Goal: Transaction & Acquisition: Book appointment/travel/reservation

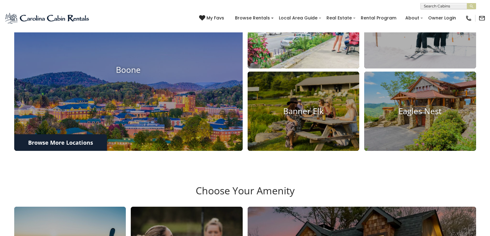
scroll to position [293, 0]
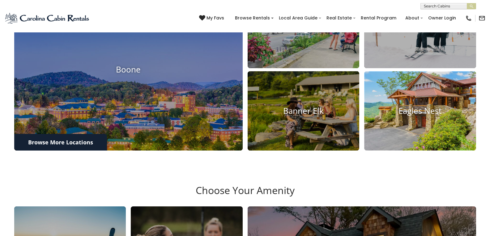
click at [432, 155] on img at bounding box center [419, 111] width 123 height 88
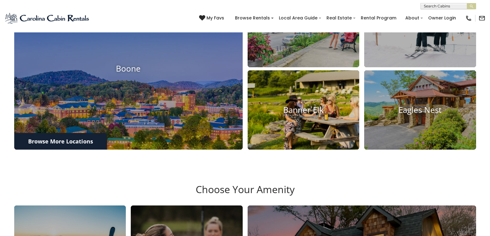
scroll to position [294, 0]
click at [337, 147] on link "Banner Elk" at bounding box center [303, 110] width 112 height 80
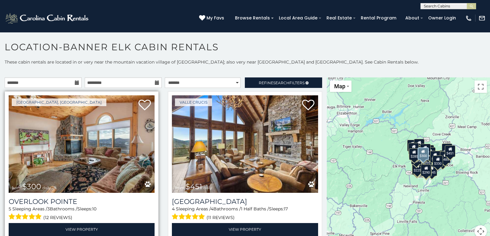
click at [115, 166] on img at bounding box center [82, 144] width 146 height 98
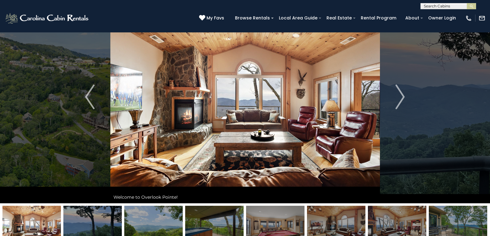
scroll to position [39, 0]
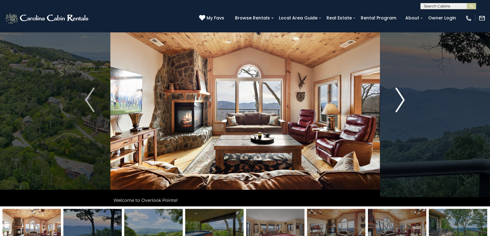
click at [391, 102] on button "Next" at bounding box center [399, 100] width 41 height 213
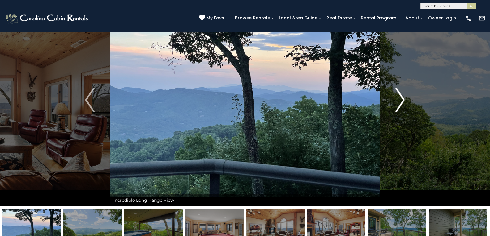
click at [395, 106] on button "Next" at bounding box center [399, 100] width 41 height 213
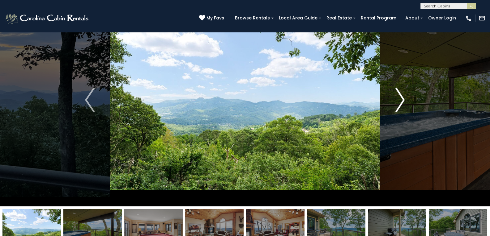
click at [392, 110] on button "Next" at bounding box center [399, 100] width 41 height 213
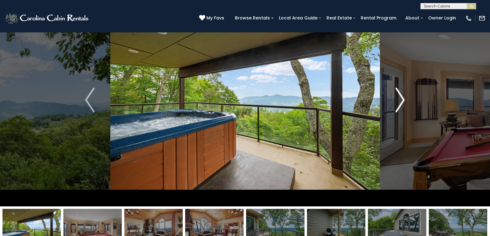
click at [395, 104] on img "Next" at bounding box center [399, 100] width 9 height 25
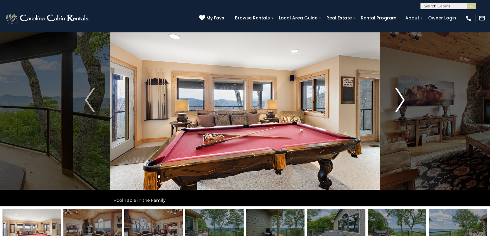
click at [392, 108] on button "Next" at bounding box center [399, 100] width 41 height 213
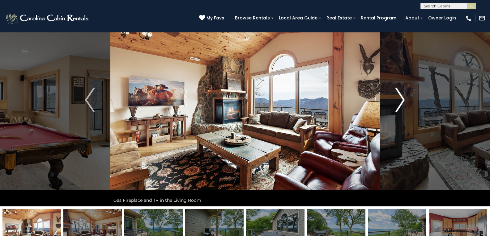
click at [393, 113] on button "Next" at bounding box center [399, 100] width 41 height 213
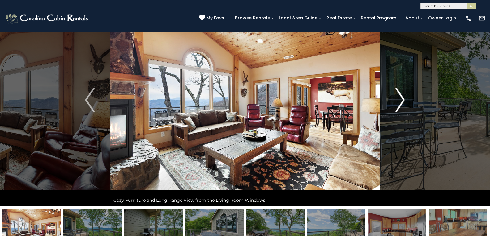
click at [392, 105] on button "Next" at bounding box center [399, 100] width 41 height 213
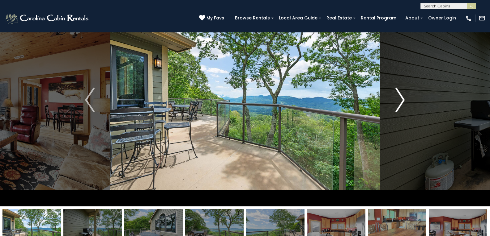
click at [390, 110] on button "Next" at bounding box center [399, 100] width 41 height 213
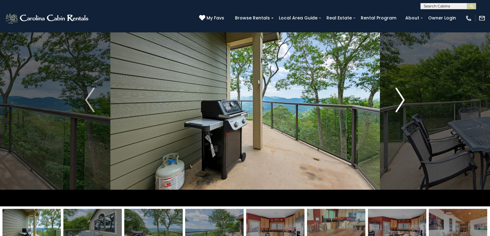
click at [392, 106] on button "Next" at bounding box center [399, 100] width 41 height 213
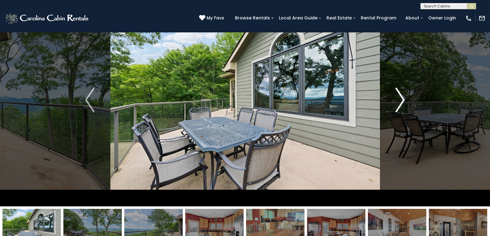
click at [391, 101] on button "Next" at bounding box center [399, 100] width 41 height 213
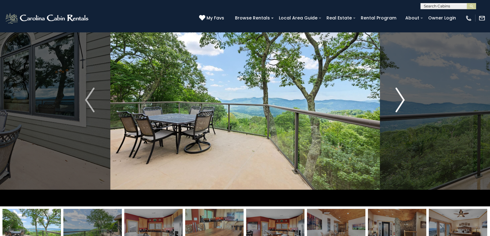
drag, startPoint x: 388, startPoint y: 108, endPoint x: 389, endPoint y: 112, distance: 4.2
click at [389, 112] on button "Next" at bounding box center [399, 100] width 41 height 213
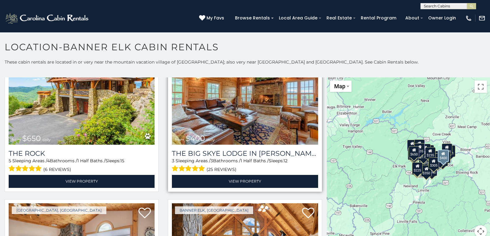
scroll to position [46, 0]
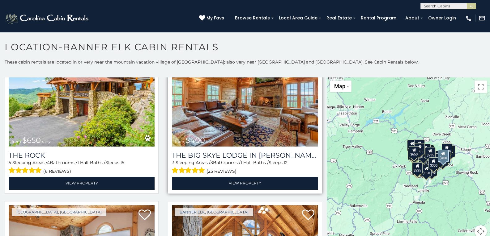
click at [223, 125] on img at bounding box center [245, 98] width 146 height 98
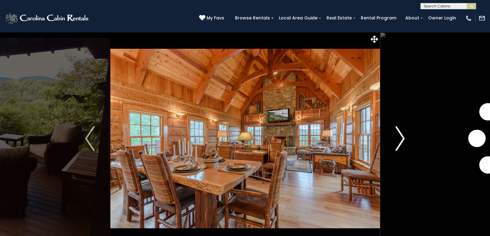
click at [403, 139] on img "Next" at bounding box center [399, 138] width 9 height 25
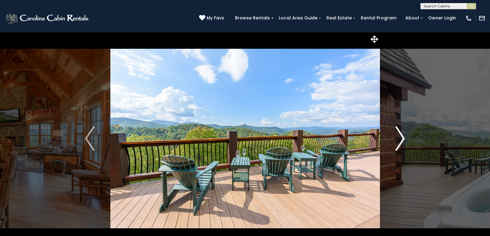
click at [403, 139] on img "Next" at bounding box center [399, 138] width 9 height 25
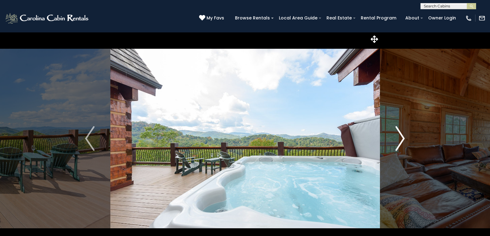
click at [403, 139] on img "Next" at bounding box center [399, 138] width 9 height 25
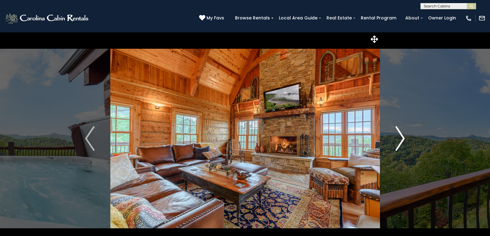
click at [403, 139] on img "Next" at bounding box center [399, 138] width 9 height 25
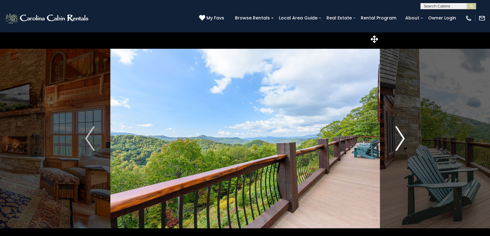
click at [403, 139] on img "Next" at bounding box center [399, 138] width 9 height 25
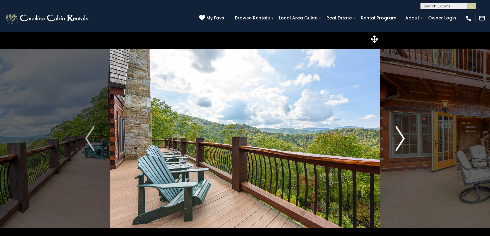
click at [404, 140] on img "Next" at bounding box center [399, 138] width 9 height 25
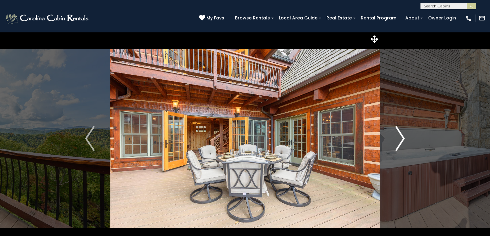
click at [404, 135] on img "Next" at bounding box center [399, 138] width 9 height 25
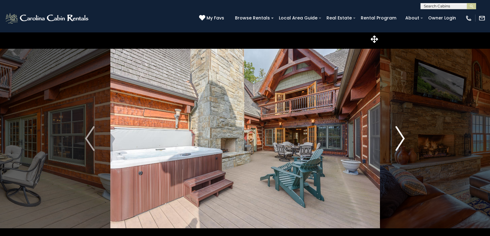
click at [403, 137] on img "Next" at bounding box center [399, 138] width 9 height 25
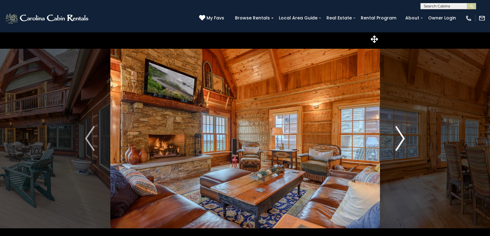
click at [403, 139] on img "Next" at bounding box center [399, 138] width 9 height 25
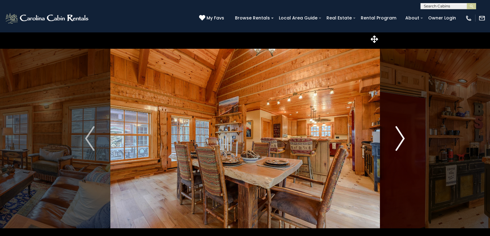
click at [403, 139] on img "Next" at bounding box center [399, 138] width 9 height 25
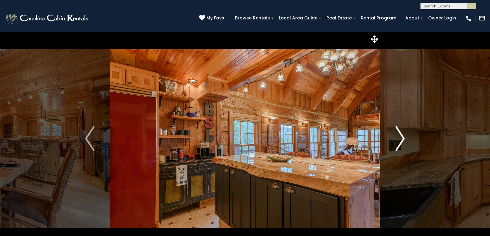
click at [403, 140] on img "Next" at bounding box center [399, 138] width 9 height 25
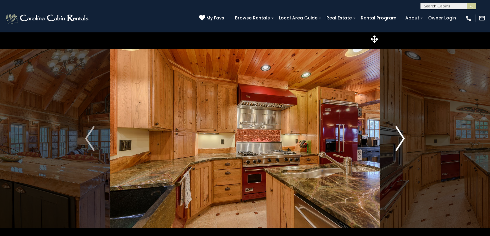
click at [402, 141] on img "Next" at bounding box center [399, 138] width 9 height 25
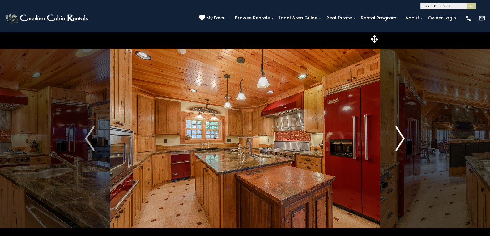
click at [402, 141] on img "Next" at bounding box center [399, 138] width 9 height 25
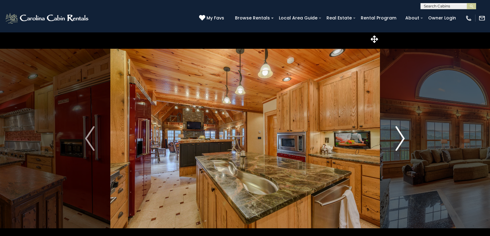
click at [402, 143] on img "Next" at bounding box center [399, 138] width 9 height 25
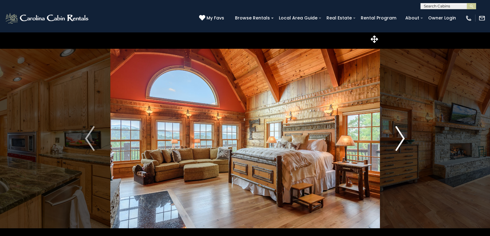
click at [402, 143] on img "Next" at bounding box center [399, 138] width 9 height 25
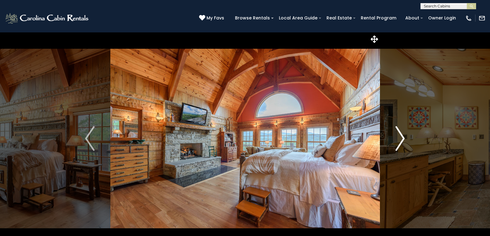
click at [402, 143] on img "Next" at bounding box center [399, 138] width 9 height 25
